Goal: Information Seeking & Learning: Learn about a topic

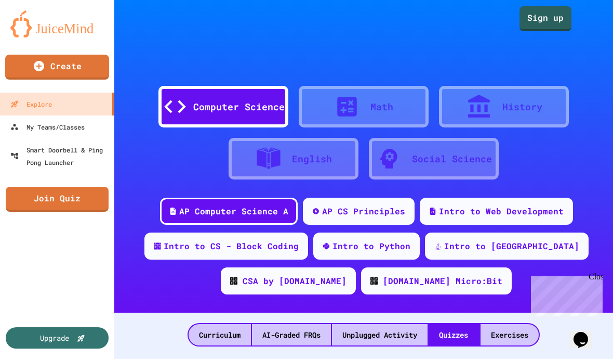
click at [404, 118] on div "Math" at bounding box center [364, 107] width 130 height 42
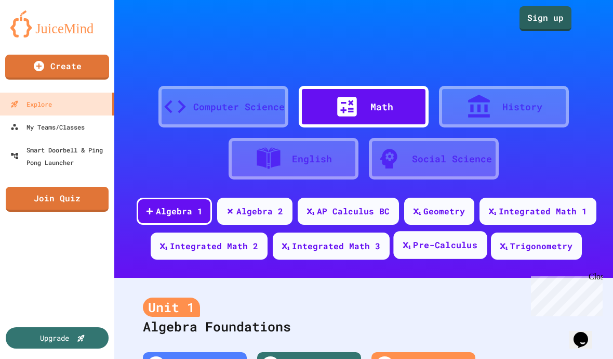
click at [447, 248] on div "Pre-Calculus" at bounding box center [445, 245] width 64 height 13
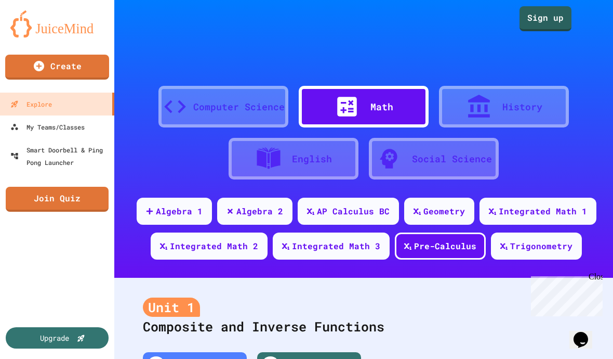
click at [184, 114] on icon at bounding box center [175, 107] width 26 height 26
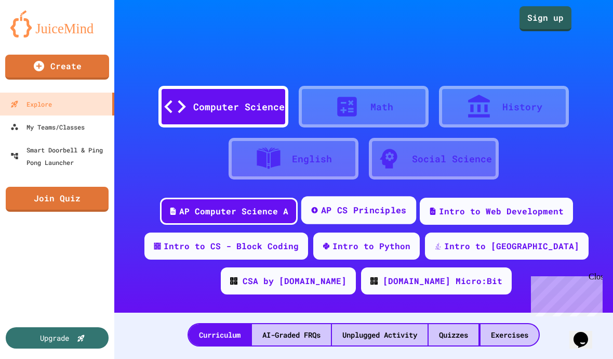
click at [394, 214] on div "AP CS Principles" at bounding box center [364, 210] width 86 height 13
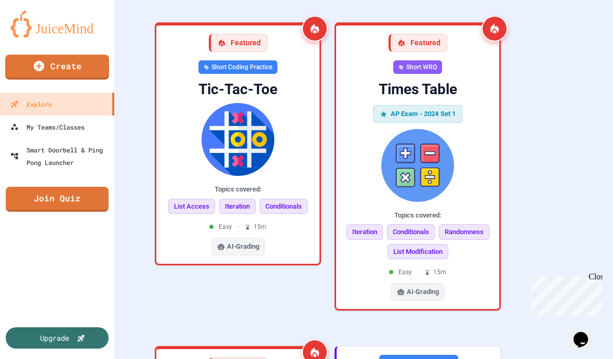
scroll to position [400, 0]
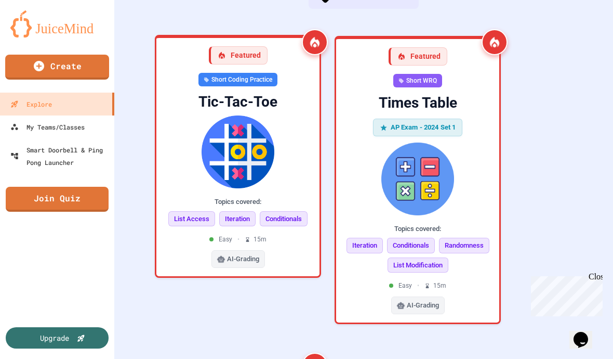
click at [218, 134] on img at bounding box center [238, 151] width 147 height 73
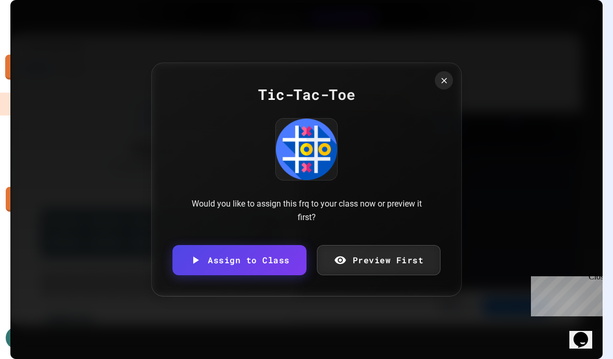
click at [392, 262] on link "Preview First" at bounding box center [379, 260] width 124 height 30
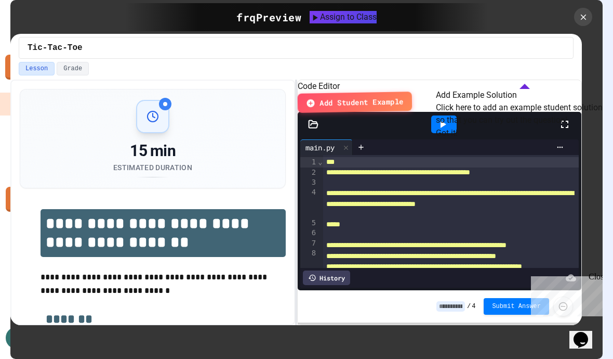
click at [458, 139] on button "Got it!" at bounding box center [447, 133] width 22 height 12
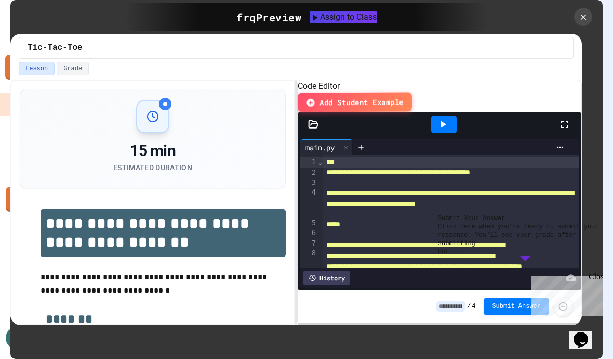
click at [589, 191] on div "**********" at bounding box center [306, 179] width 592 height 359
click at [600, 279] on div "Close" at bounding box center [595, 278] width 13 height 13
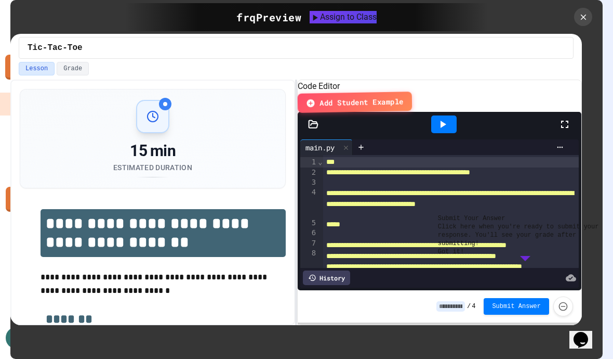
click at [464, 256] on button "Got it!" at bounding box center [451, 251] width 26 height 8
